Goal: Task Accomplishment & Management: Manage account settings

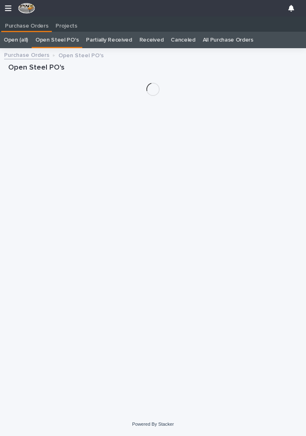
scroll to position [13, 0]
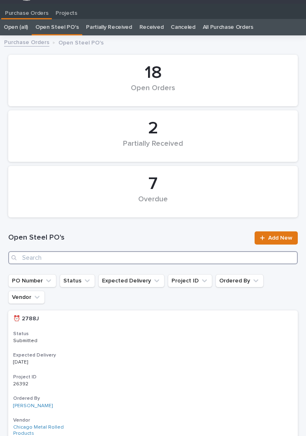
click at [132, 251] on input "Search" at bounding box center [153, 257] width 290 height 13
type input "2823"
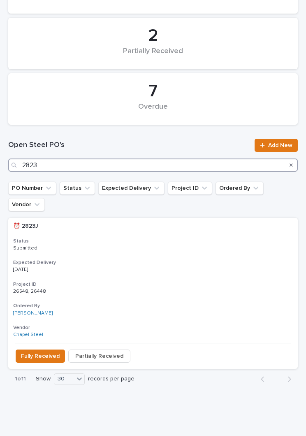
scroll to position [105, 0]
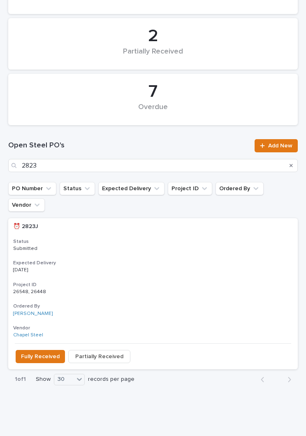
click at [154, 282] on h3 "Project ID" at bounding box center [153, 285] width 280 height 7
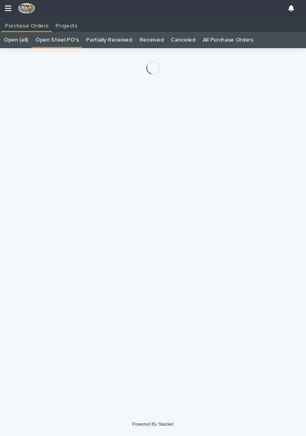
scroll to position [13, 0]
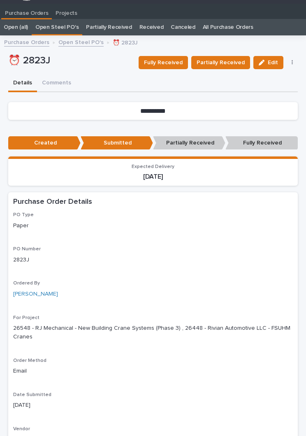
click at [177, 62] on span "Fully Received" at bounding box center [163, 62] width 39 height 8
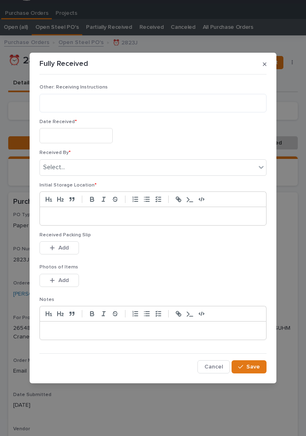
click at [86, 135] on input "text" at bounding box center [76, 135] width 73 height 15
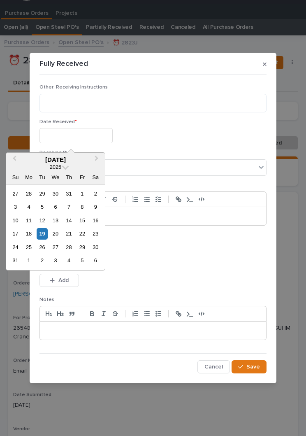
click at [47, 231] on div "19" at bounding box center [42, 233] width 11 height 11
type input "**********"
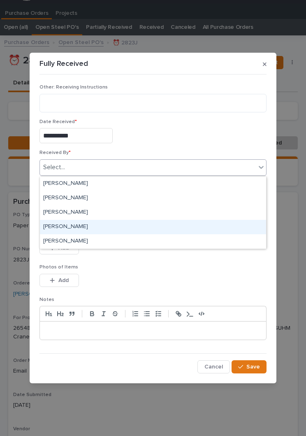
click at [91, 227] on div "[PERSON_NAME]" at bounding box center [153, 227] width 227 height 14
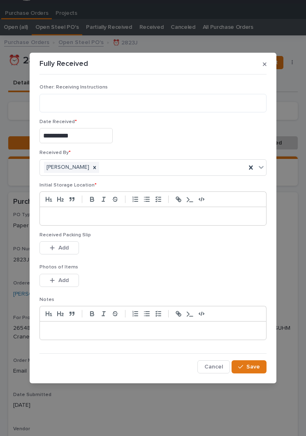
click at [136, 218] on p at bounding box center [153, 216] width 214 height 8
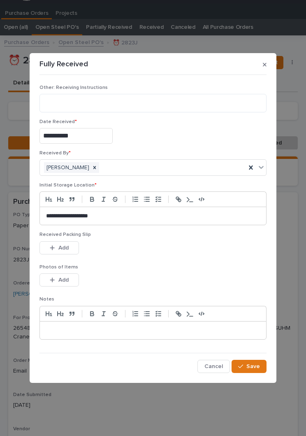
click at [136, 252] on div "This file cannot be opened Download File Add" at bounding box center [153, 249] width 227 height 16
click at [65, 246] on span "Add" at bounding box center [63, 248] width 10 height 6
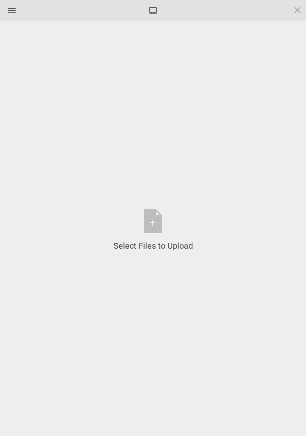
click at [155, 218] on div "Select Files to Upload or Drag and Drop, Copy and Paste Files" at bounding box center [153, 230] width 79 height 42
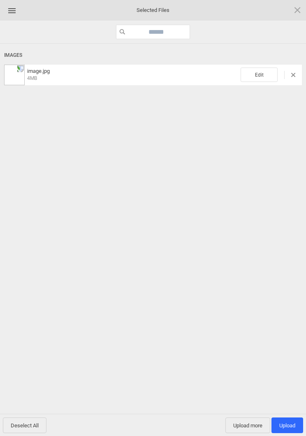
click at [260, 73] on span "Edit" at bounding box center [259, 75] width 37 height 14
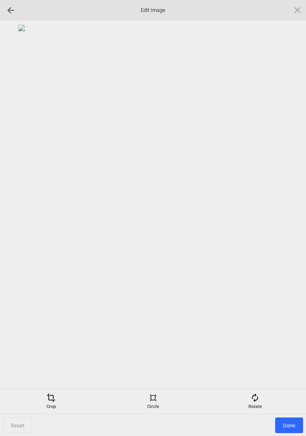
click at [257, 397] on span at bounding box center [255, 397] width 9 height 9
click at [285, 213] on div at bounding box center [288, 218] width 21 height 21
click at [289, 210] on div at bounding box center [288, 218] width 21 height 21
click at [289, 208] on div at bounding box center [288, 218] width 21 height 21
click at [288, 216] on div at bounding box center [288, 218] width 21 height 21
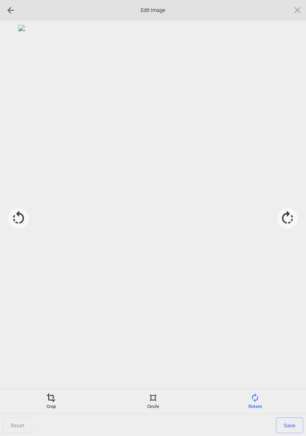
click at [290, 427] on span "Save" at bounding box center [289, 426] width 27 height 16
click at [294, 428] on span "Done" at bounding box center [290, 426] width 28 height 16
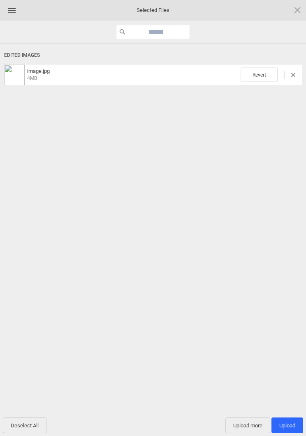
click at [291, 428] on span "Upload 1" at bounding box center [288, 426] width 16 height 6
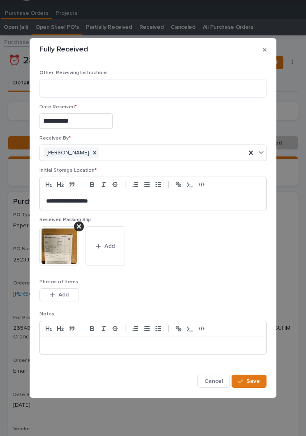
click at [253, 385] on button "Save" at bounding box center [249, 381] width 35 height 13
